Goal: Transaction & Acquisition: Purchase product/service

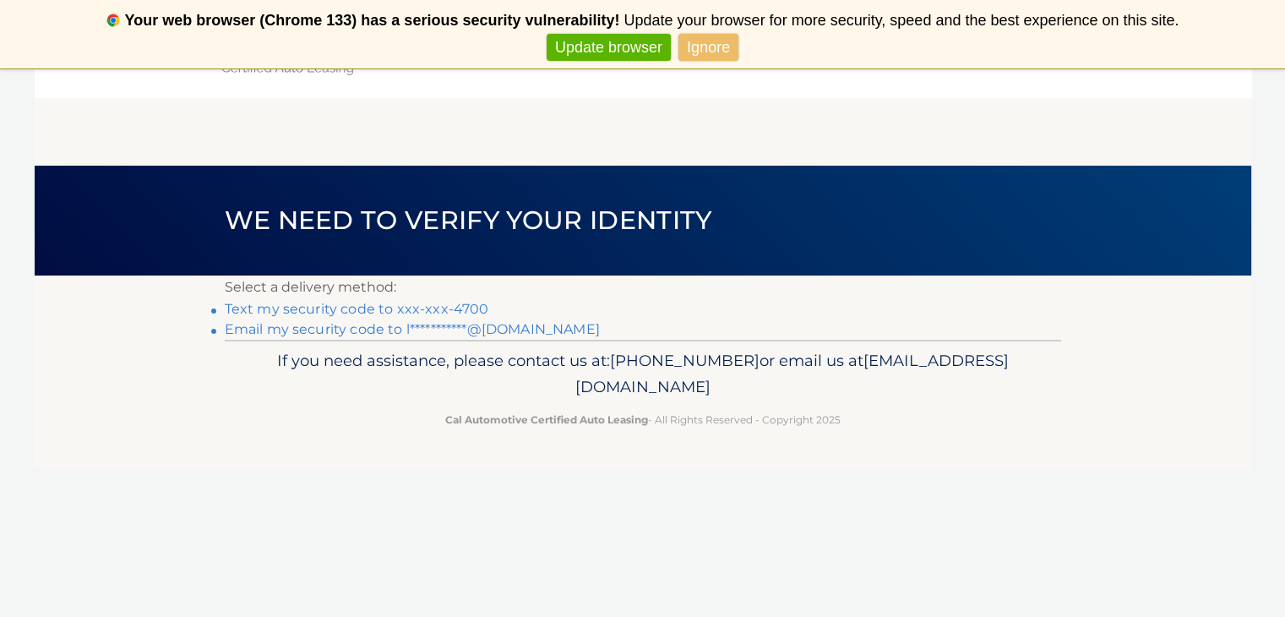
click at [453, 312] on link "Text my security code to xxx-xxx-4700" at bounding box center [357, 309] width 264 height 16
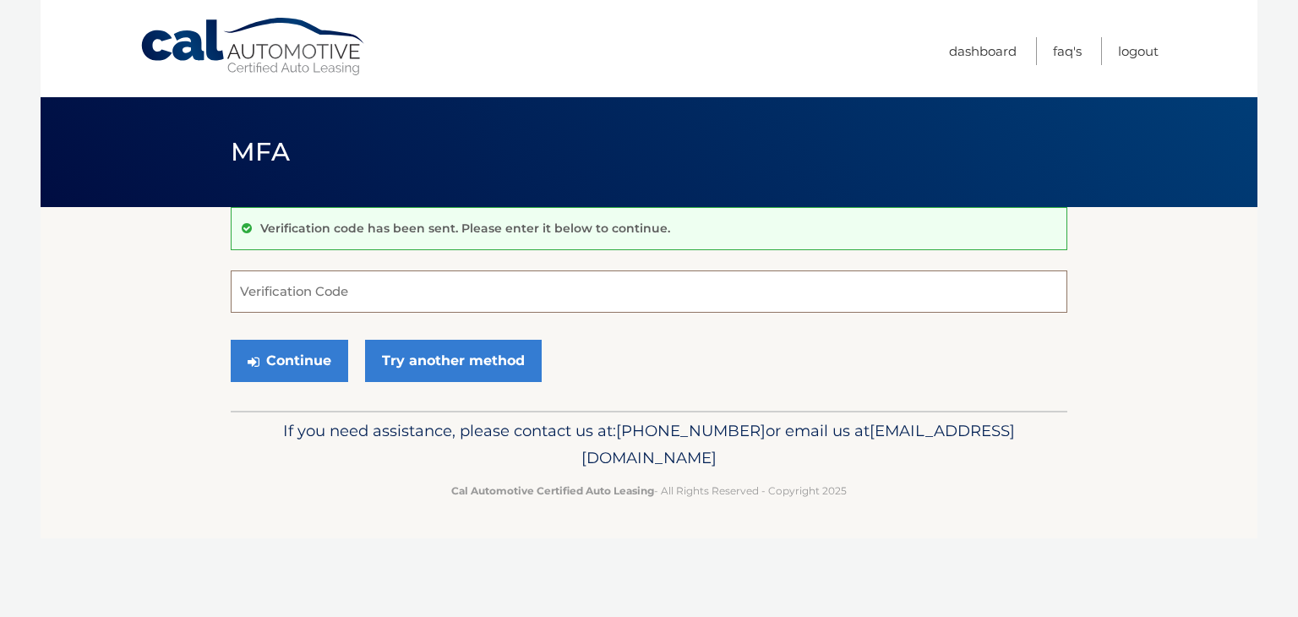
click at [453, 312] on input "Verification Code" at bounding box center [649, 291] width 836 height 42
type input "542070"
click at [231, 340] on button "Continue" at bounding box center [289, 361] width 117 height 42
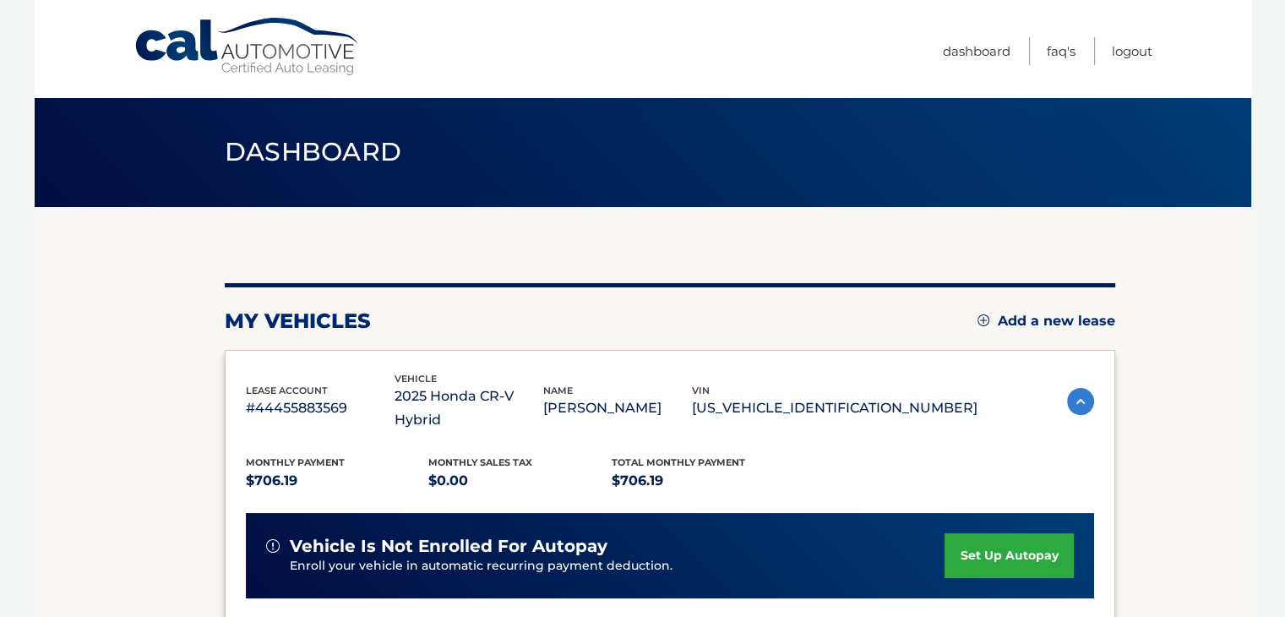
click at [204, 348] on section "my vehicles Add a new lease lease account #44455883569 vehicle 2025 Honda CR-V …" at bounding box center [643, 563] width 1216 height 712
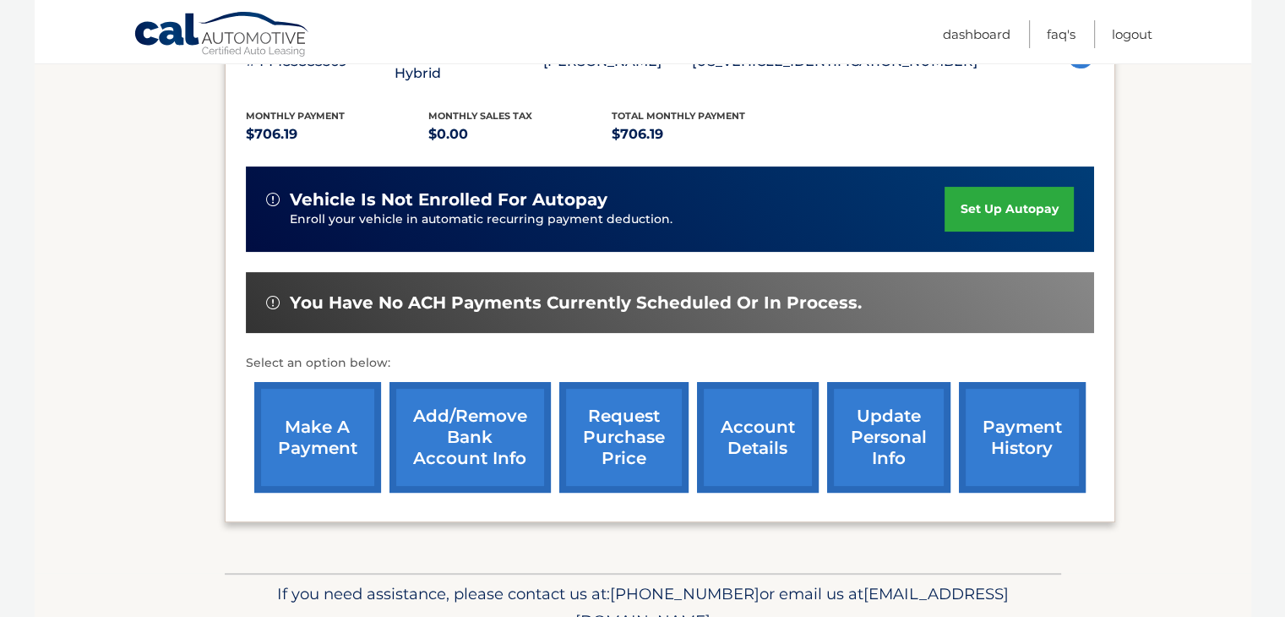
scroll to position [372, 0]
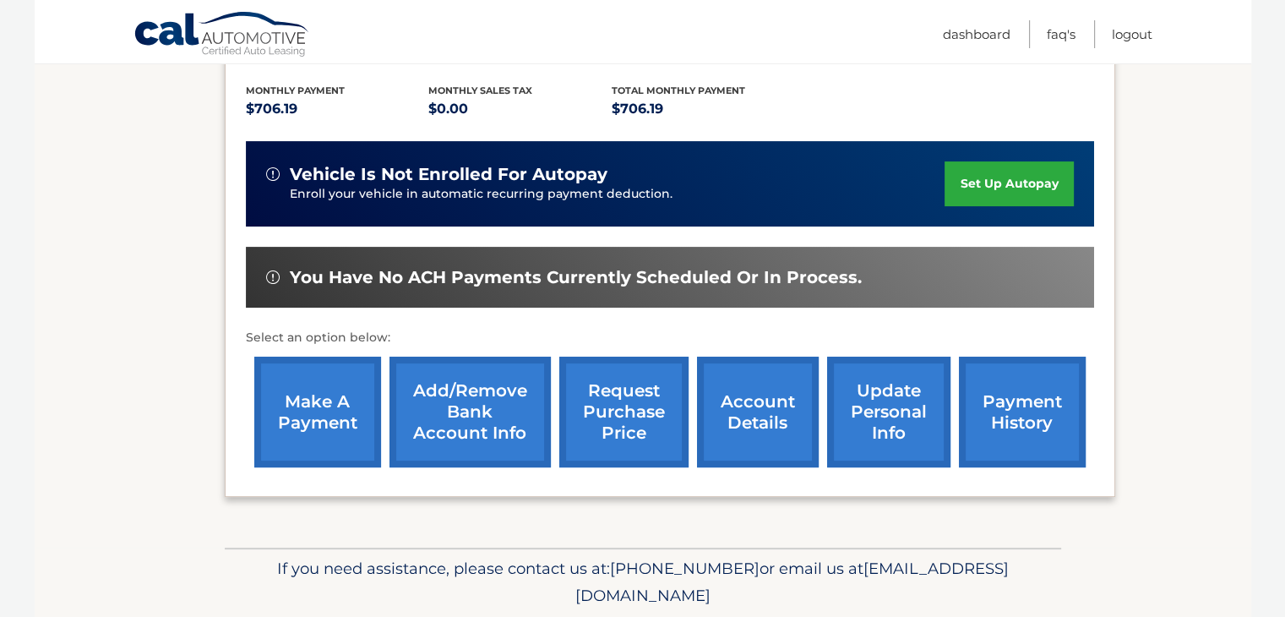
click at [317, 363] on link "make a payment" at bounding box center [317, 411] width 127 height 111
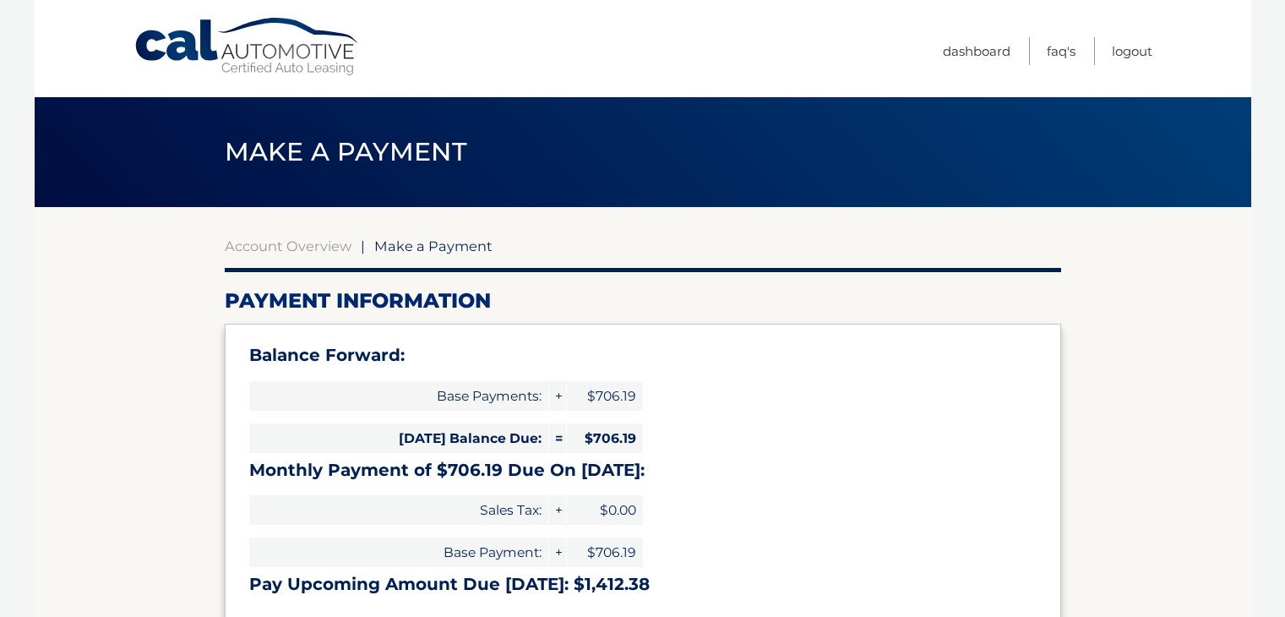
select select "MTA2N2QyYzEtMmY5YS00YzMxLWE5YjEtYjIzYzU4YzY5ZDYw"
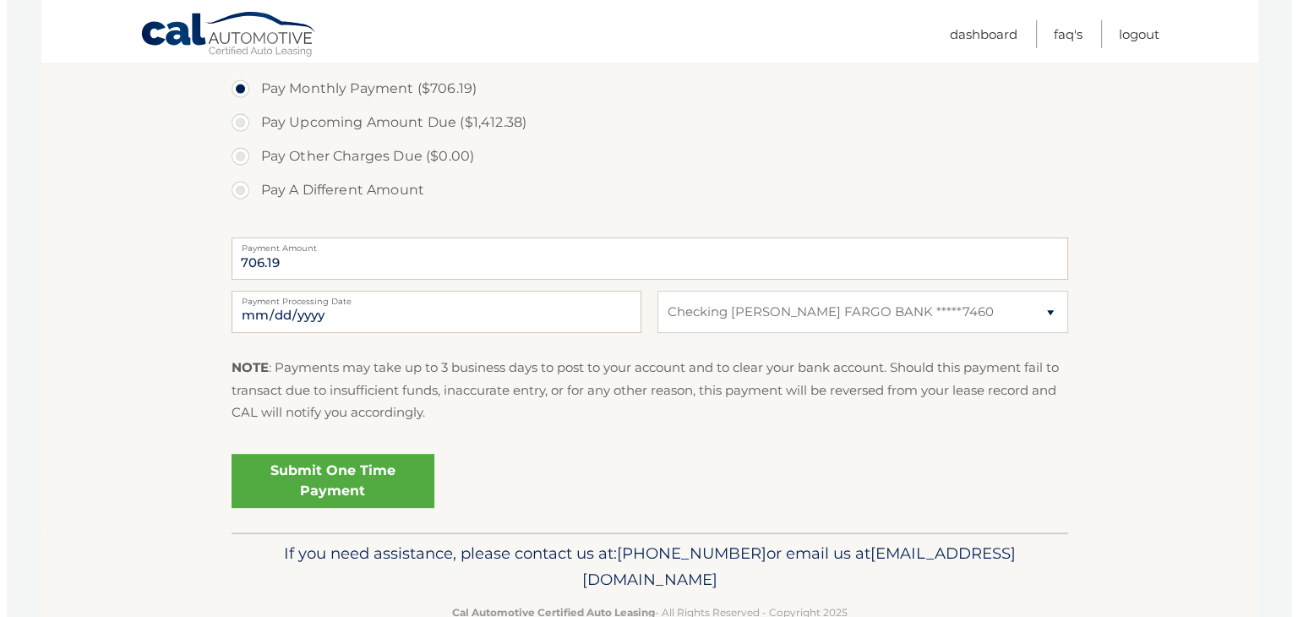
scroll to position [661, 0]
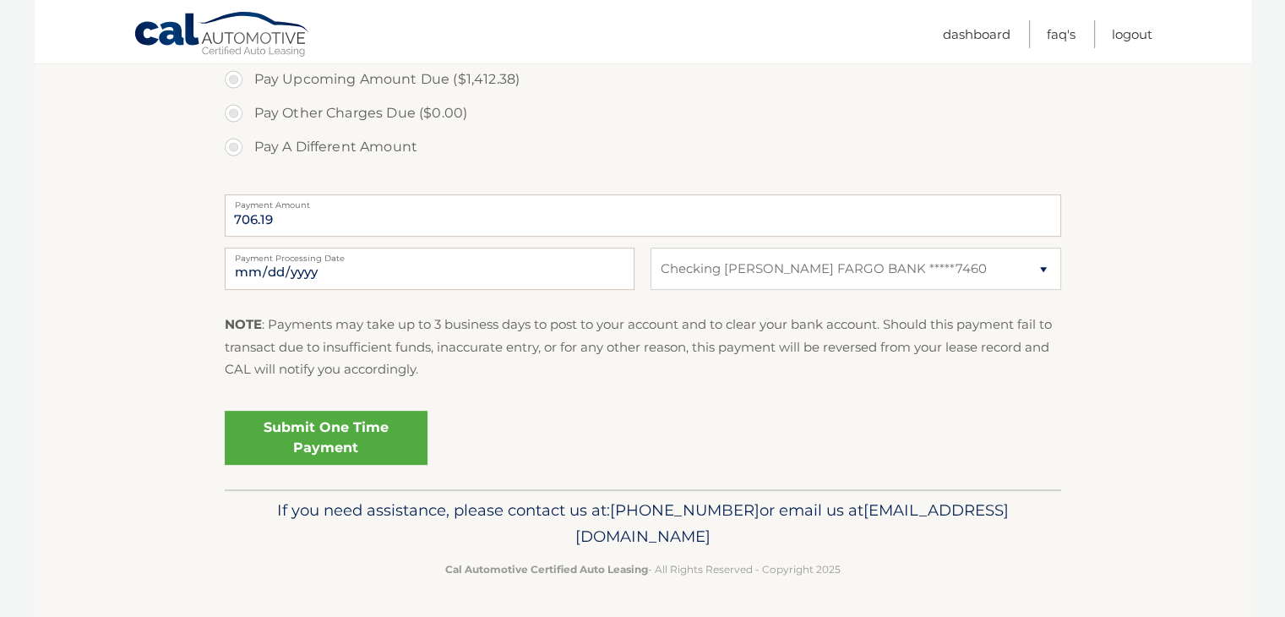
click at [340, 437] on link "Submit One Time Payment" at bounding box center [326, 438] width 203 height 54
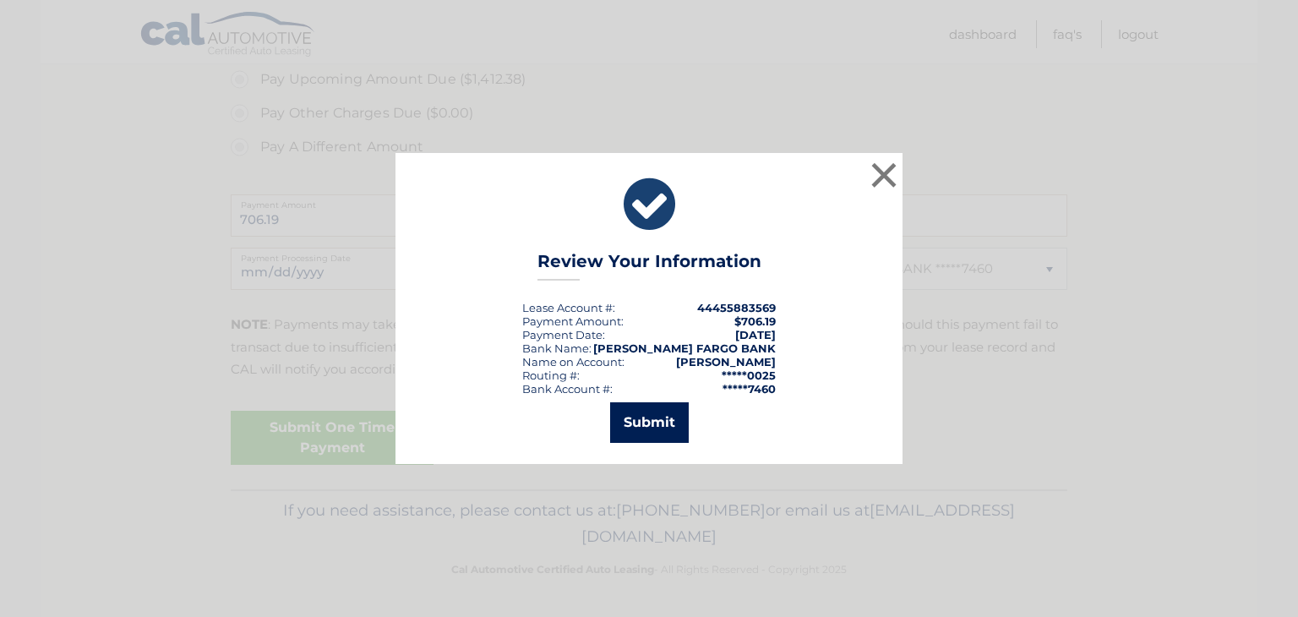
click at [662, 413] on button "Submit" at bounding box center [649, 422] width 79 height 41
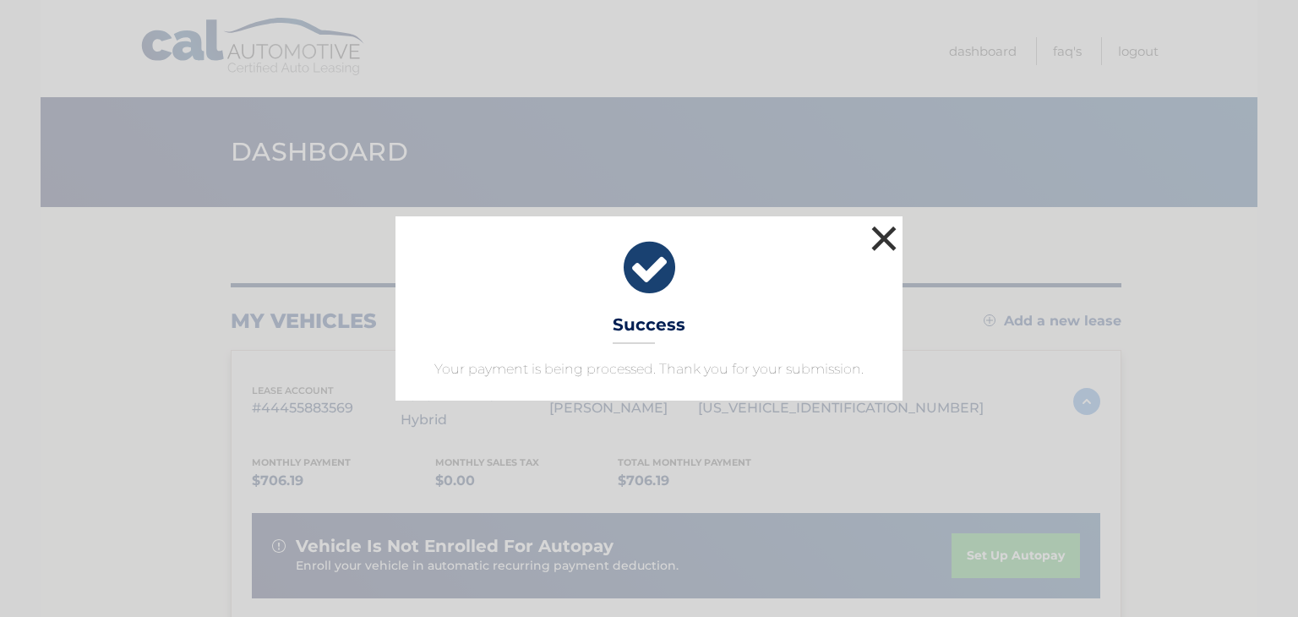
click at [885, 235] on button "×" at bounding box center [884, 238] width 34 height 34
